Goal: Task Accomplishment & Management: Use online tool/utility

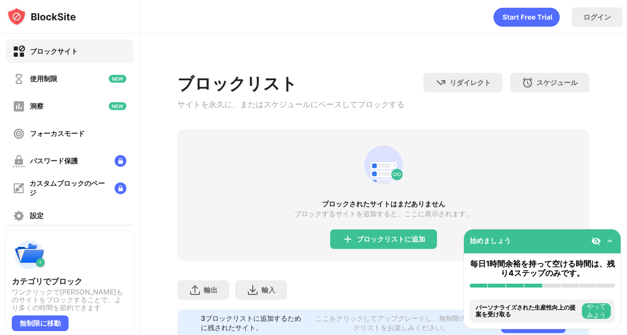
click at [360, 242] on font "ブロックリストに追加" at bounding box center [390, 239] width 69 height 8
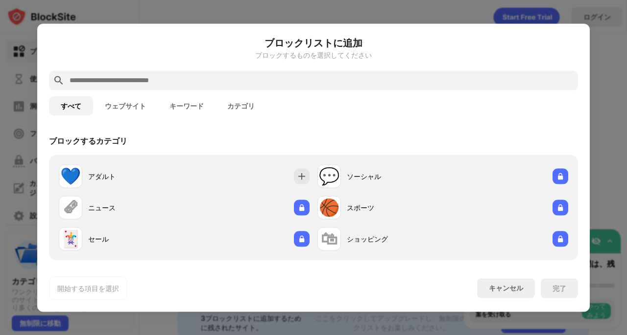
click at [393, 82] on input "text" at bounding box center [321, 80] width 505 height 12
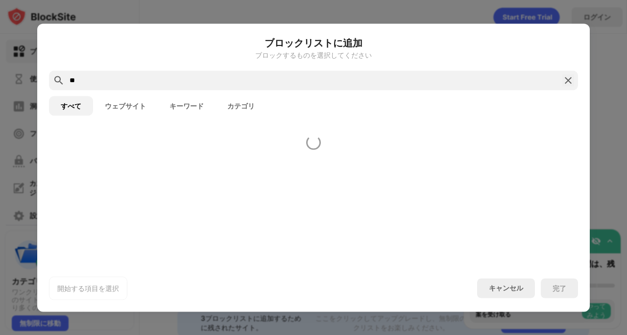
type input "*"
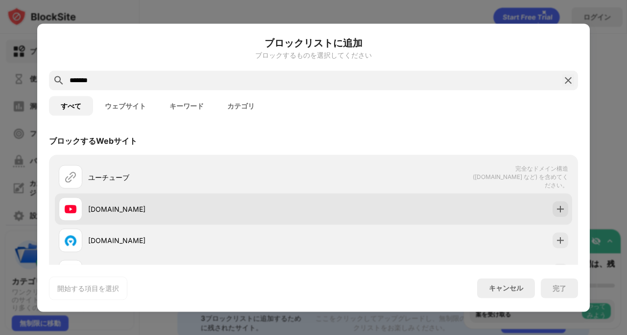
type input "*******"
click at [555, 210] on img at bounding box center [560, 209] width 10 height 10
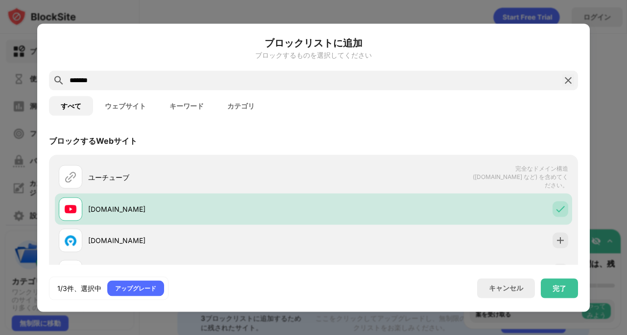
click at [558, 294] on div "完了" at bounding box center [558, 289] width 37 height 20
